Goal: Task Accomplishment & Management: Complete application form

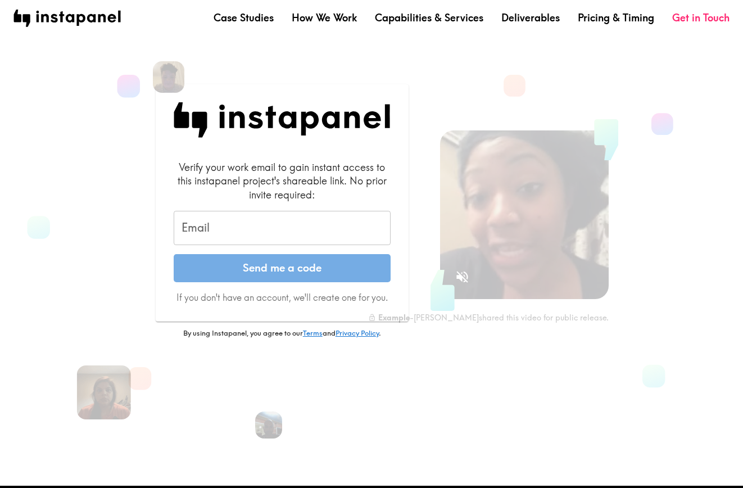
click at [244, 235] on input "Email" at bounding box center [282, 228] width 217 height 35
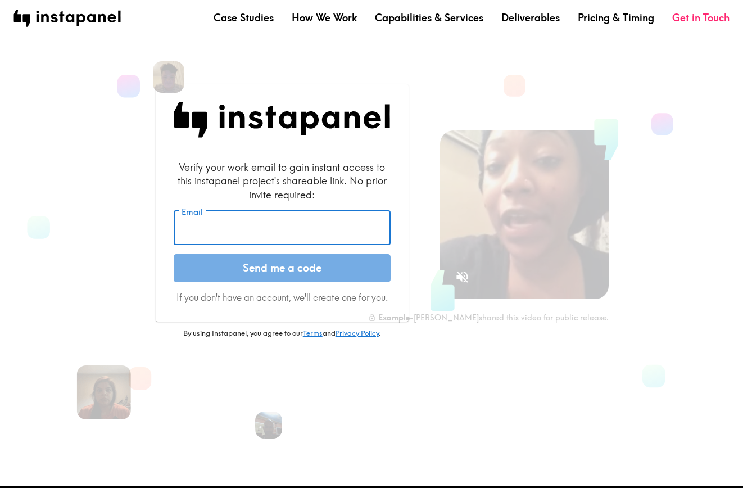
type input "v"
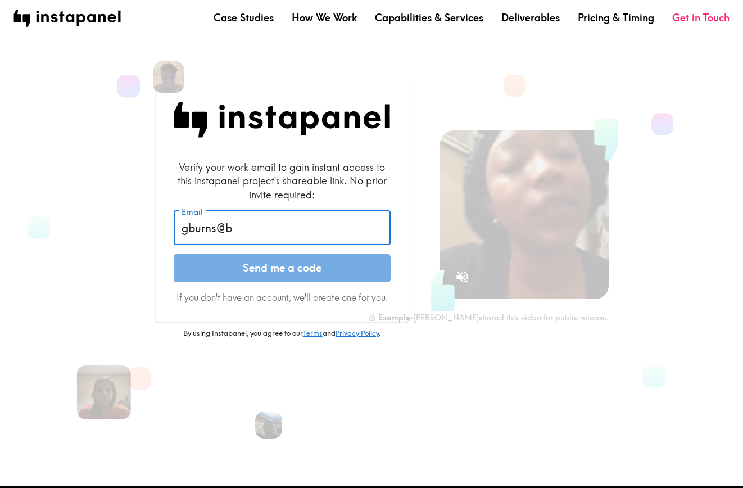
type input "[EMAIL_ADDRESS][PERSON_NAME][DOMAIN_NAME]"
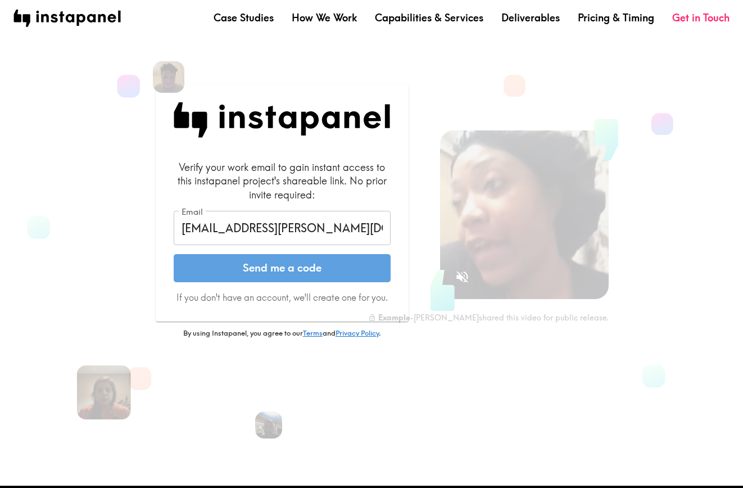
click at [244, 263] on button "Send me a code" at bounding box center [282, 268] width 217 height 28
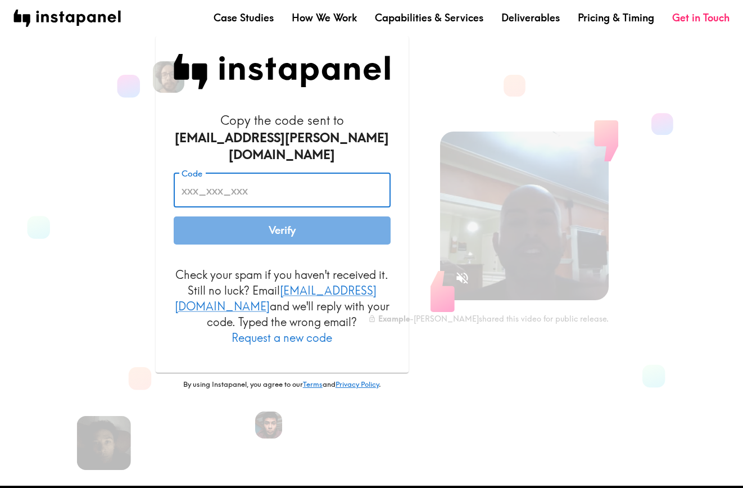
click at [250, 177] on input "Code" at bounding box center [282, 189] width 217 height 35
paste input "6Gr_rAM_2L3"
type input "6Gr_rAM_2L3"
click at [267, 216] on button "Verify" at bounding box center [282, 230] width 217 height 28
